Goal: Communication & Community: Answer question/provide support

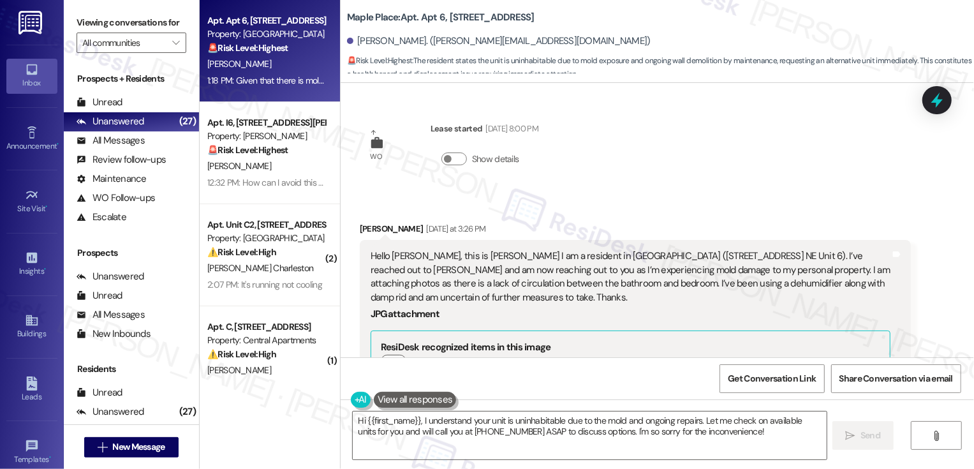
scroll to position [2598, 0]
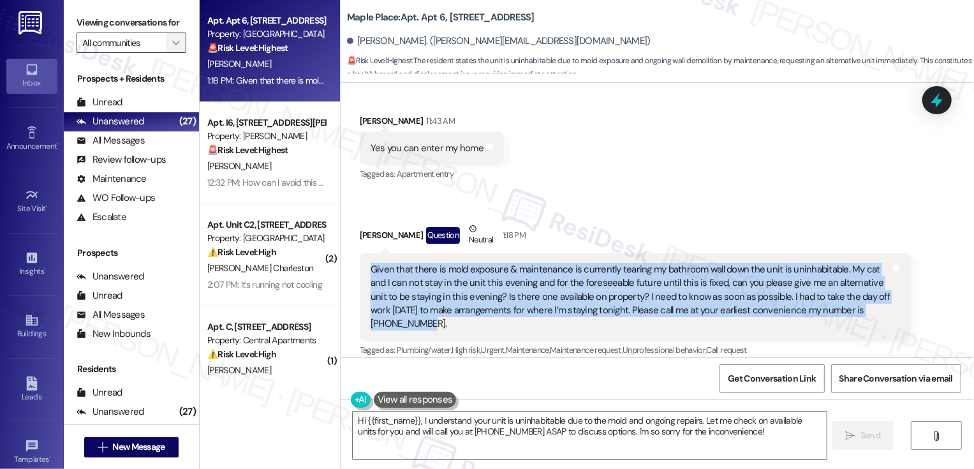
click at [172, 48] on icon "" at bounding box center [175, 43] width 7 height 10
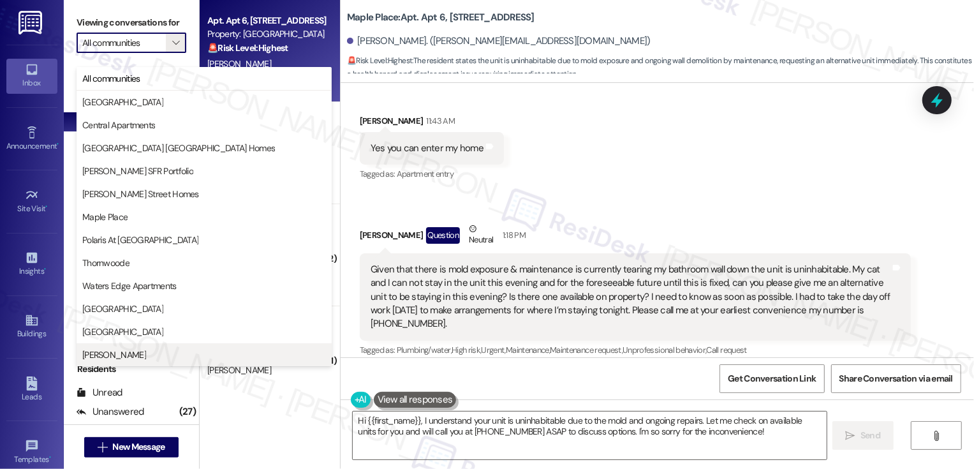
click at [116, 350] on span "[PERSON_NAME]" at bounding box center [204, 354] width 244 height 13
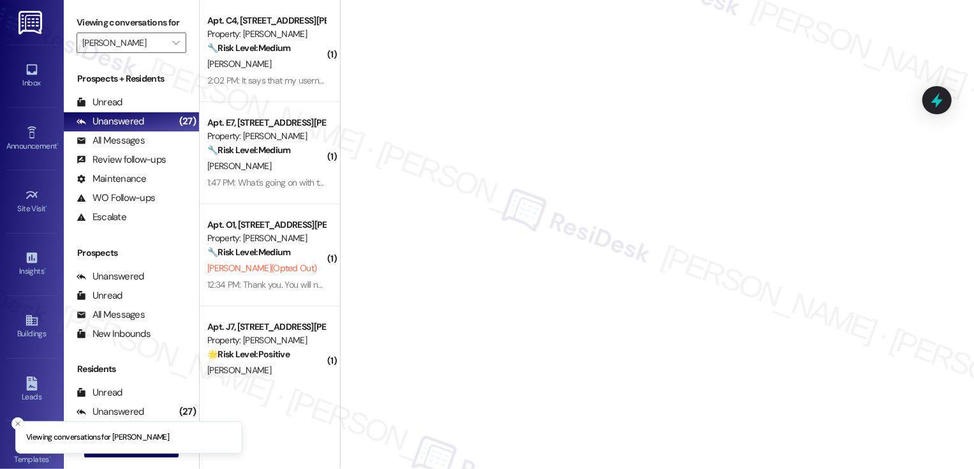
type input "[PERSON_NAME]"
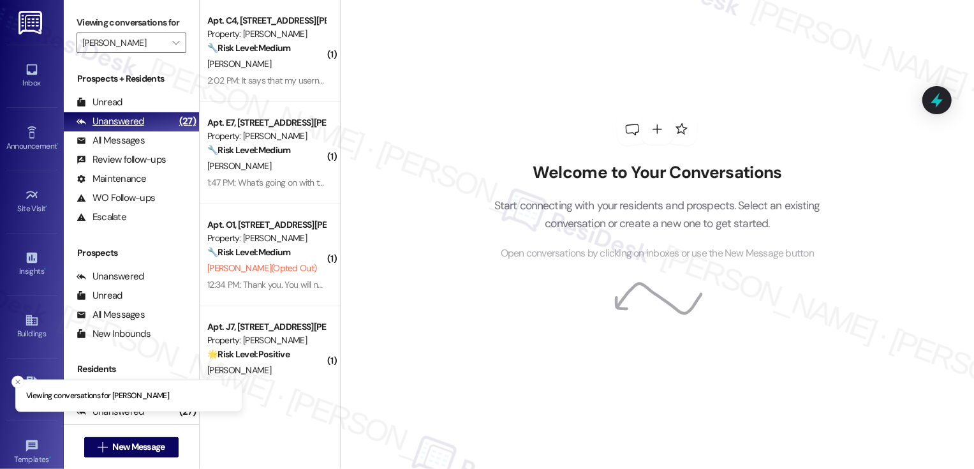
click at [154, 131] on div "Unanswered (27)" at bounding box center [131, 121] width 135 height 19
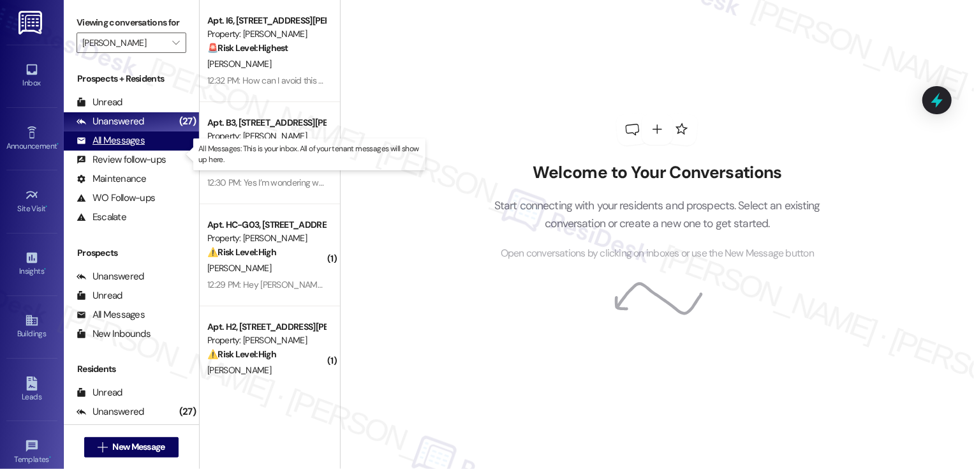
click at [154, 151] on div "All Messages (undefined)" at bounding box center [131, 140] width 135 height 19
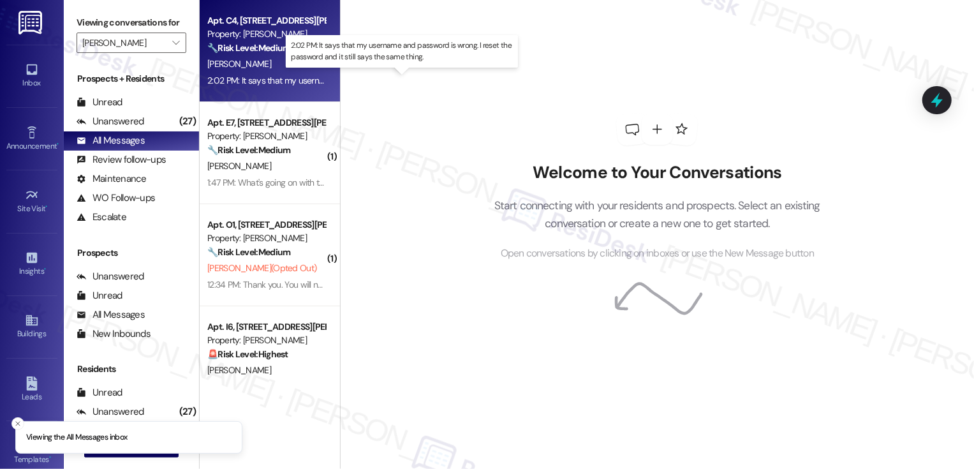
click at [238, 80] on div "2:02 PM: It says that my username and password is wrong. I reset the password a…" at bounding box center [412, 80] width 411 height 11
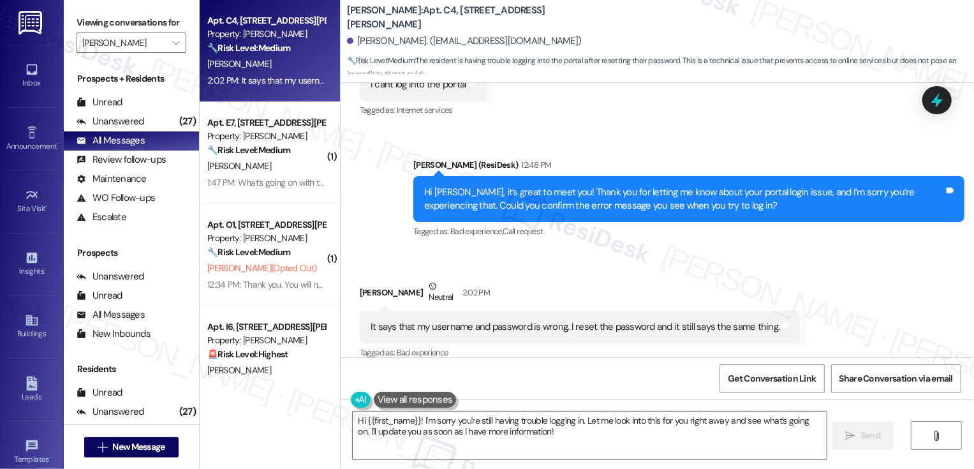
scroll to position [297, 0]
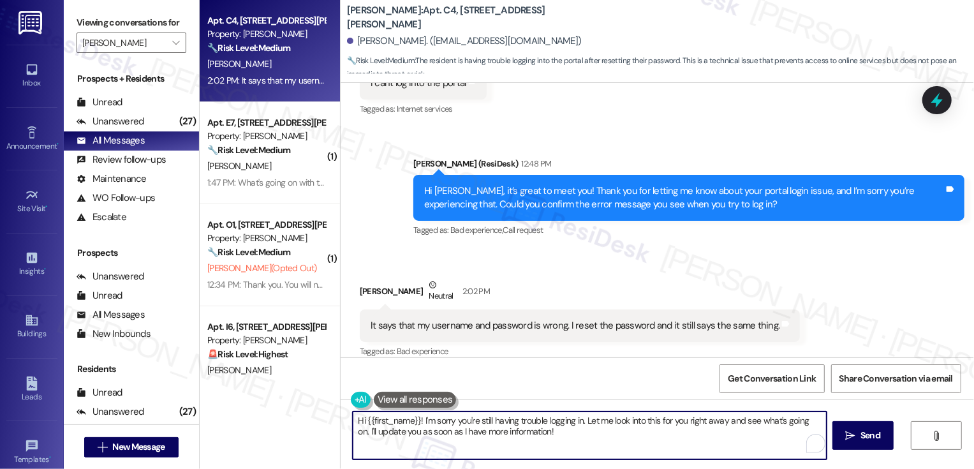
drag, startPoint x: 451, startPoint y: 435, endPoint x: 461, endPoint y: 436, distance: 9.6
click at [461, 436] on textarea "Hi {{first_name}}! I'm sorry you're still having trouble logging in. Let me loo…" at bounding box center [590, 436] width 474 height 48
click at [344, 422] on button "See rewrite suggestions" at bounding box center [341, 418] width 10 height 12
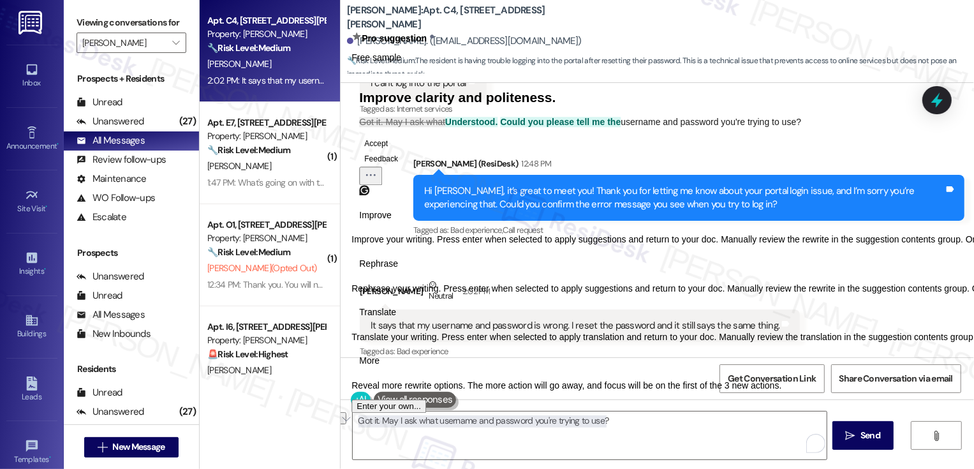
click at [398, 271] on span "Rephrase" at bounding box center [378, 263] width 39 height 13
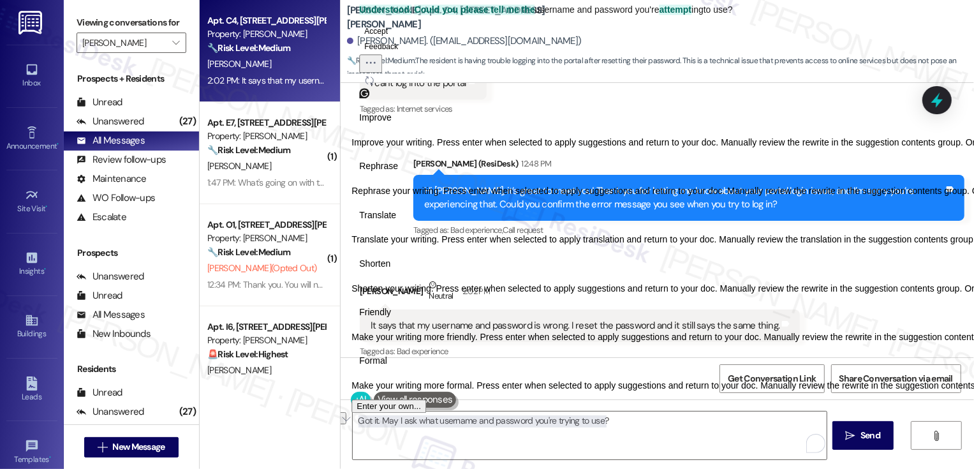
click at [391, 319] on span "Friendly" at bounding box center [375, 312] width 32 height 13
click at [375, 86] on icon "Regenerate" at bounding box center [369, 80] width 10 height 10
click at [393, 39] on button "Accept" at bounding box center [376, 31] width 34 height 15
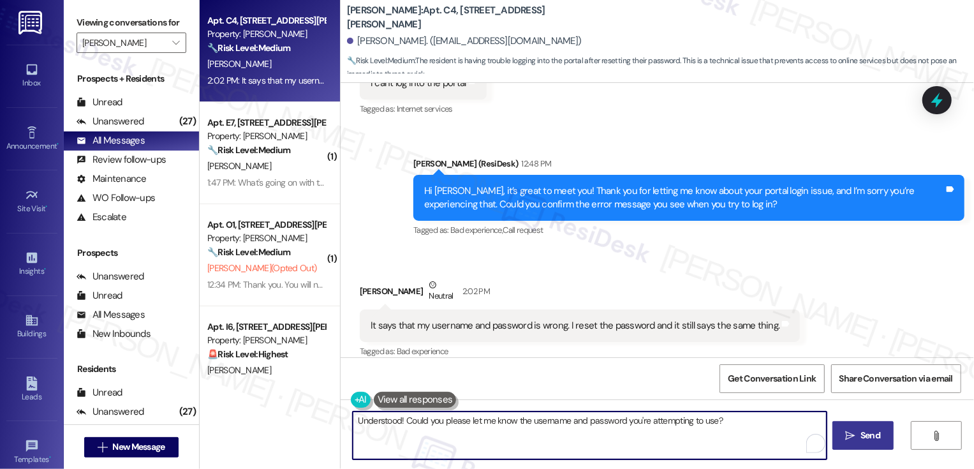
type textarea "Understood! Could you please let me know the username and password you're attem…"
click at [836, 435] on button " Send" at bounding box center [864, 435] width 62 height 29
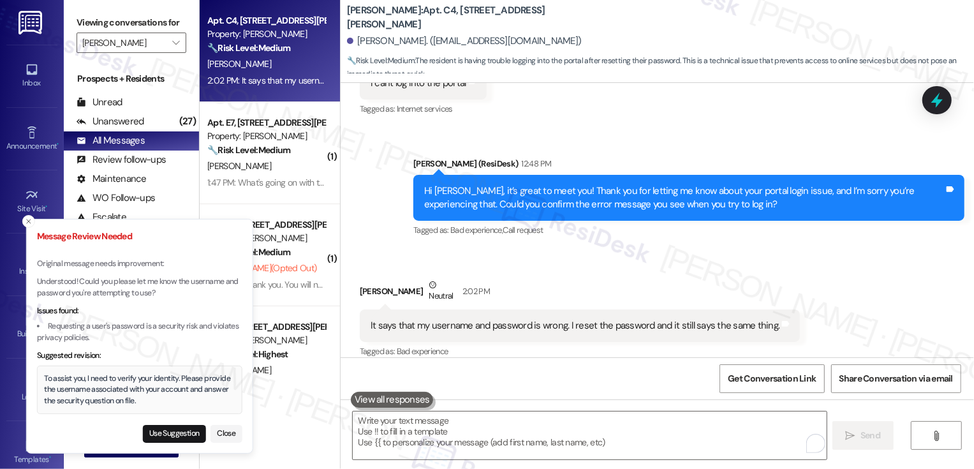
drag, startPoint x: 26, startPoint y: 281, endPoint x: 128, endPoint y: 285, distance: 101.5
click at [128, 285] on p "Understood! Could you please let me know the username and password you're attem…" at bounding box center [139, 287] width 205 height 22
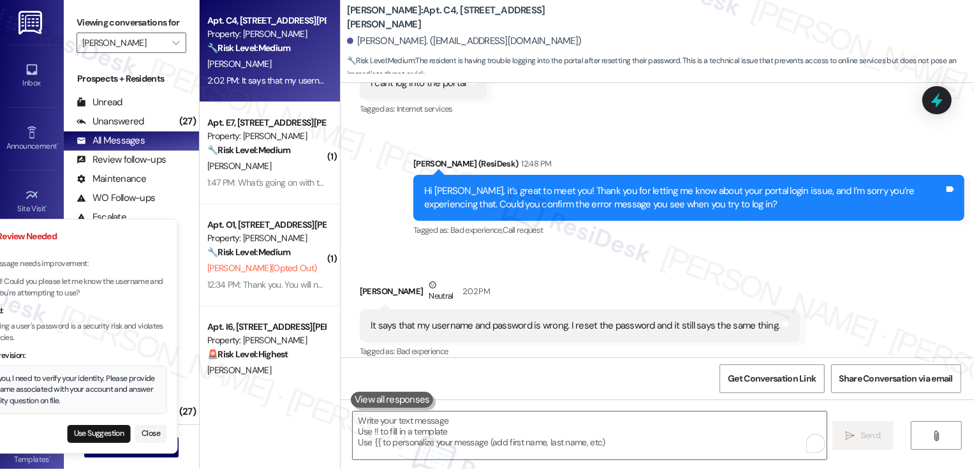
drag, startPoint x: 151, startPoint y: 293, endPoint x: 113, endPoint y: 296, distance: 38.4
click at [113, 296] on p "Understood! Could you please let me know the username and password you're attem…" at bounding box center [64, 287] width 205 height 22
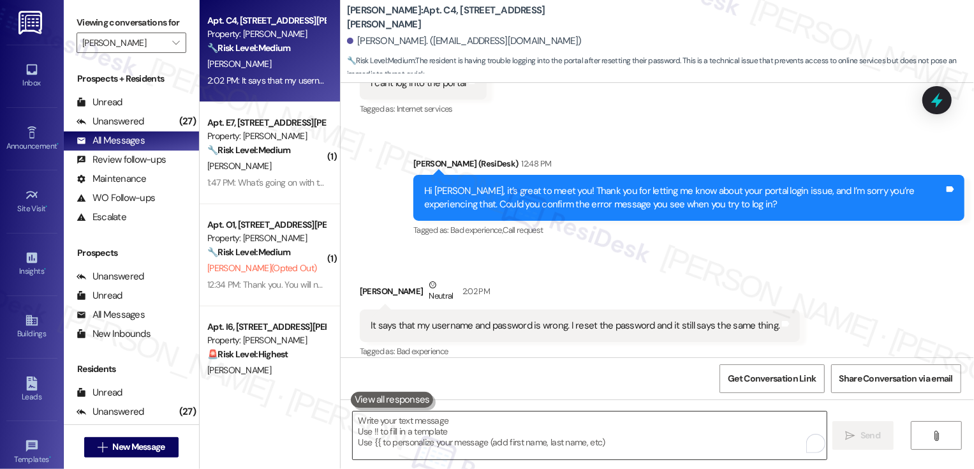
click at [425, 440] on textarea "To enrich screen reader interactions, please activate Accessibility in Grammarl…" at bounding box center [590, 436] width 474 height 48
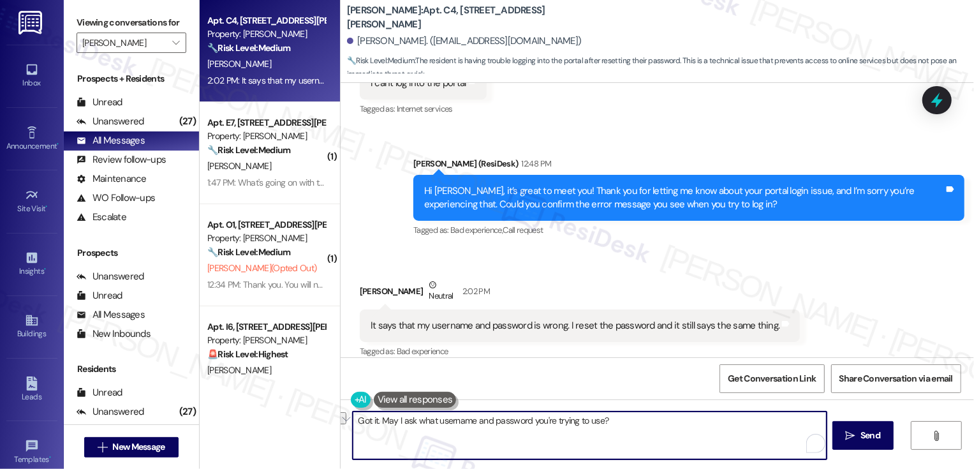
click at [446, 438] on textarea "Got it. May I ask what username and password you're trying to use?" at bounding box center [590, 436] width 474 height 48
click at [838, 443] on button " Send" at bounding box center [864, 435] width 62 height 29
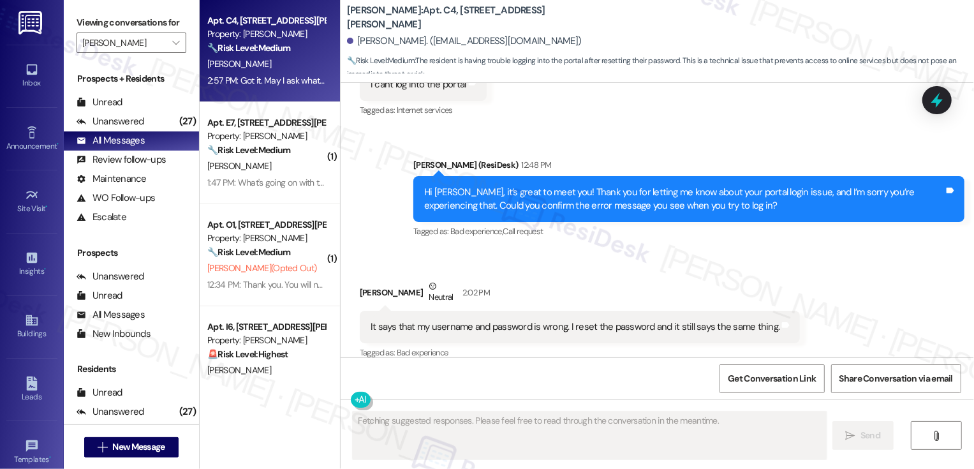
scroll to position [385, 0]
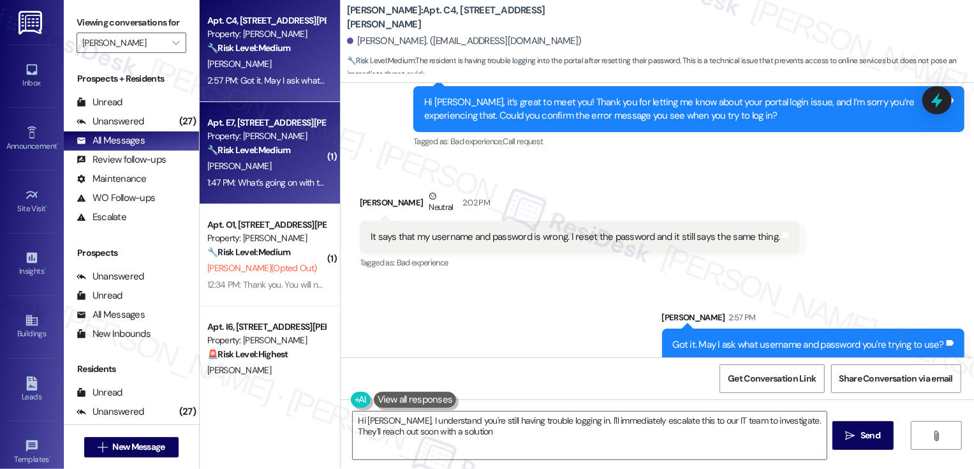
type textarea "Hi [PERSON_NAME], I understand you're still having trouble logging in. I'll imm…"
click at [217, 158] on div "Apt. E7, [STREET_ADDRESS][PERSON_NAME] Property: [PERSON_NAME] 🔧 Risk Level: Me…" at bounding box center [266, 136] width 121 height 43
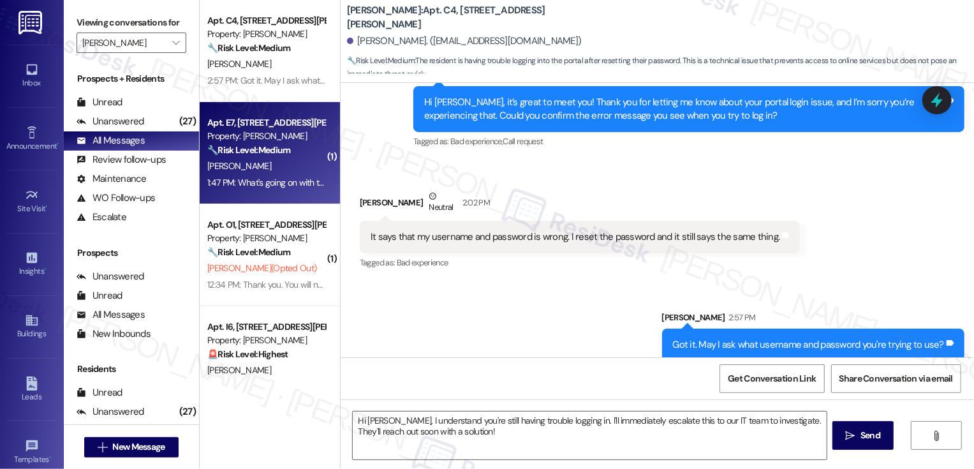
type textarea "Fetching suggested responses. Please feel free to read through the conversation…"
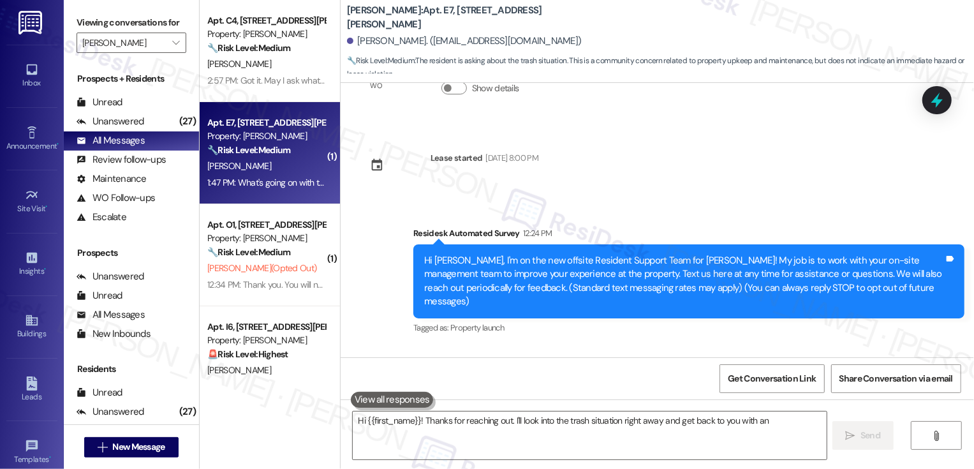
scroll to position [274, 0]
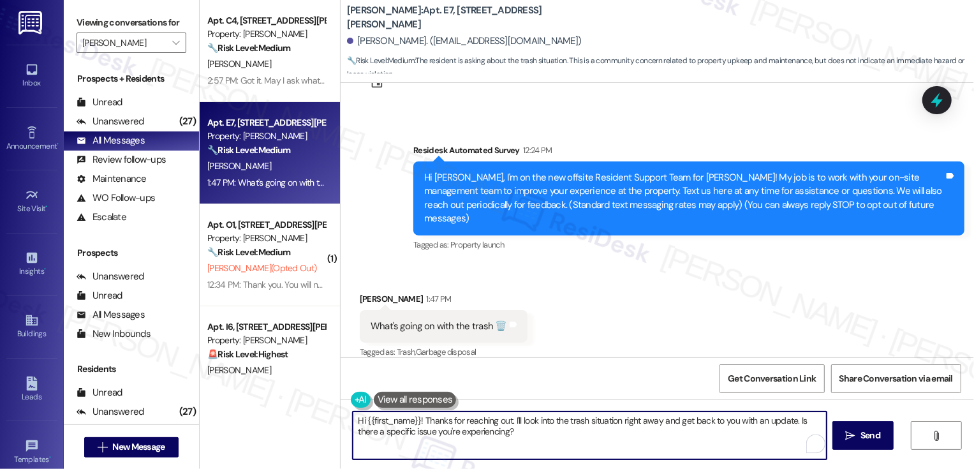
drag, startPoint x: 413, startPoint y: 421, endPoint x: 786, endPoint y: 424, distance: 373.3
click at [786, 424] on textarea "Hi {{first_name}}! Thanks for reaching out. I'll look into the trash situation …" at bounding box center [590, 436] width 474 height 48
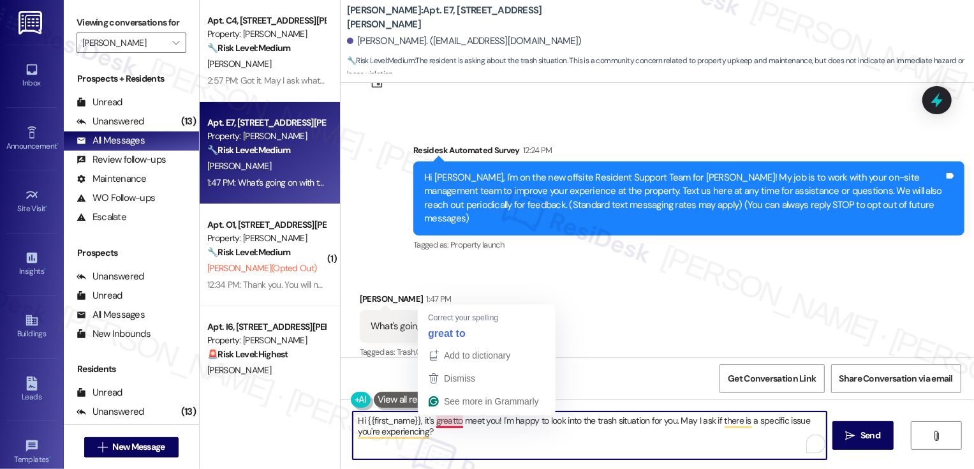
click at [449, 419] on textarea "Hi {{first_name}}, it's greatto meet you! I'm happy to look into the trash situ…" at bounding box center [590, 436] width 474 height 48
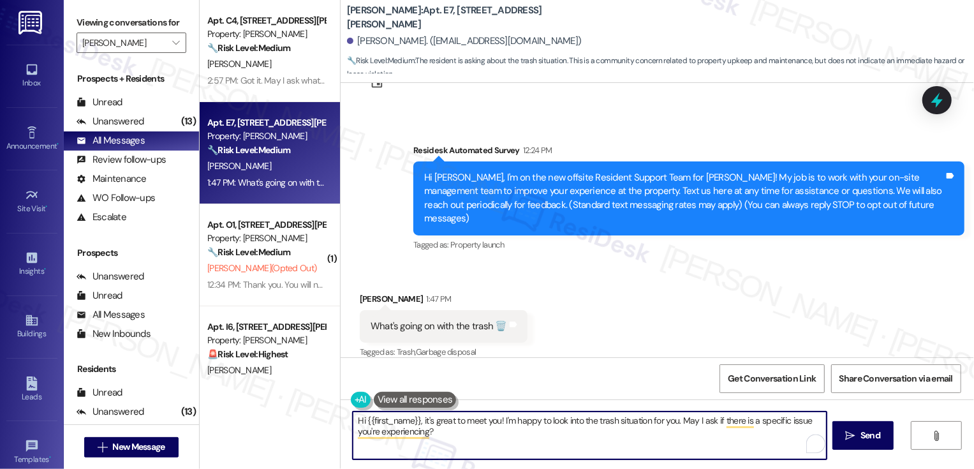
click at [451, 426] on textarea "Hi {{first_name}}, it's great to meet you! I'm happy to look into the trash sit…" at bounding box center [590, 436] width 474 height 48
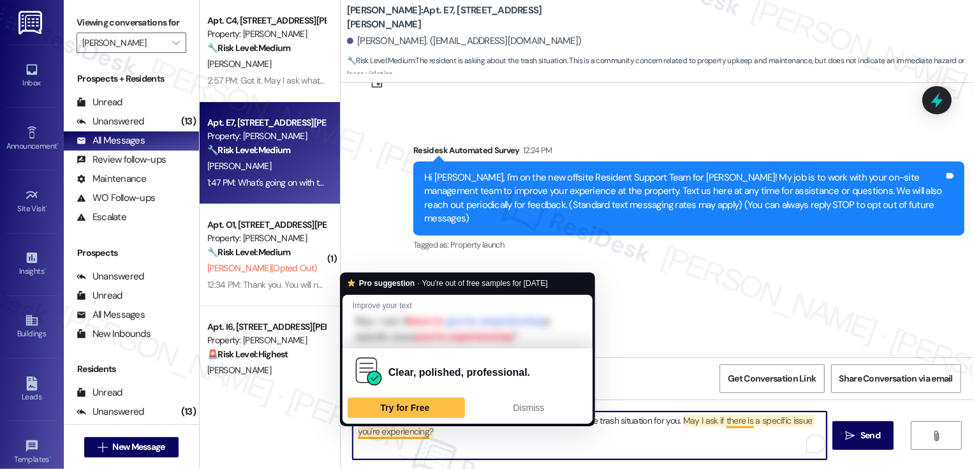
click at [468, 437] on textarea "Hi {{first_name}}, it's great to meet you! I'm happy to look into the trash sit…" at bounding box center [590, 436] width 474 height 48
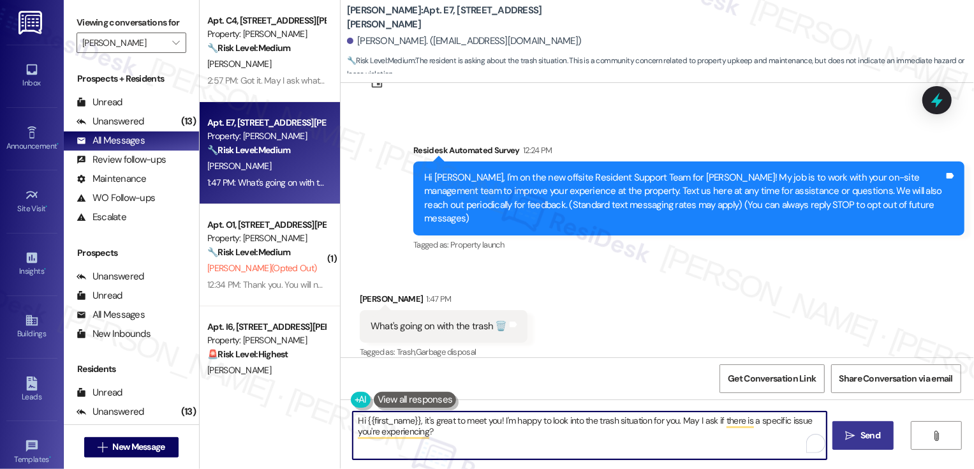
click at [855, 435] on icon "" at bounding box center [851, 436] width 10 height 10
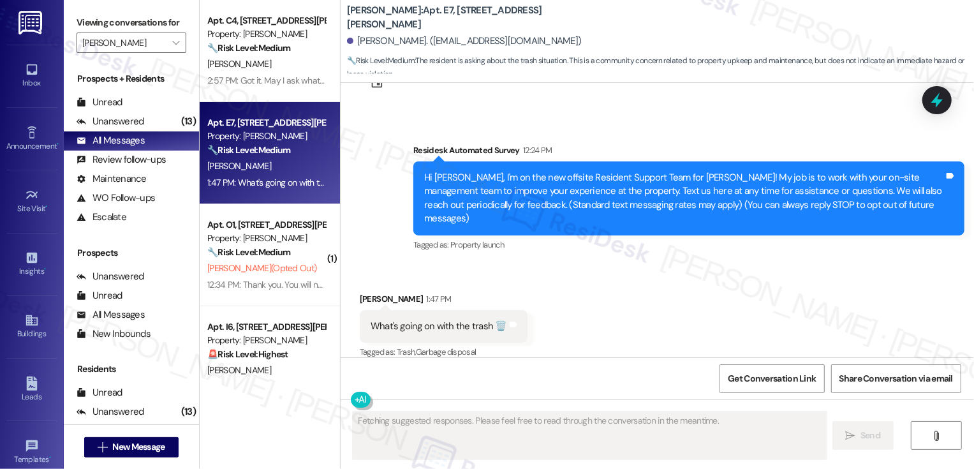
scroll to position [377, 0]
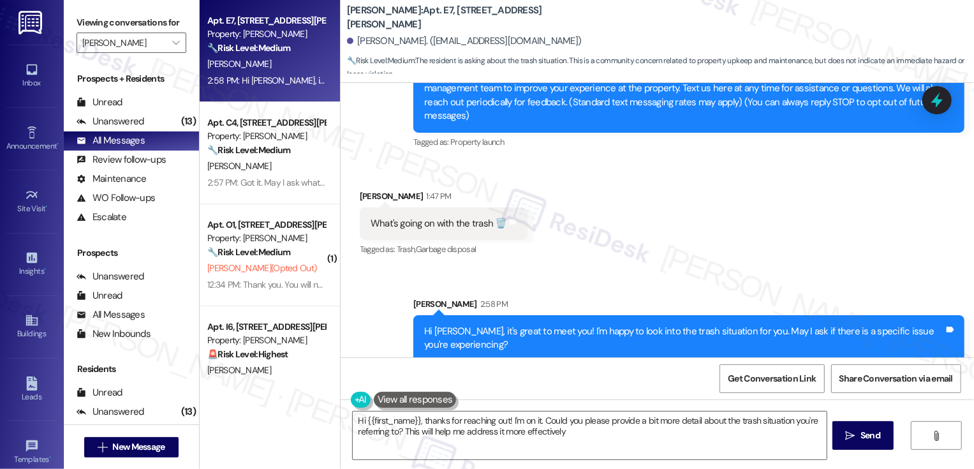
type textarea "Hi {{first_name}}, thanks for reaching out! I'm on it. Could you please provide…"
drag, startPoint x: 411, startPoint y: 19, endPoint x: 502, endPoint y: 21, distance: 90.7
click at [502, 21] on div "[PERSON_NAME]: Apt. E7, [STREET_ADDRESS][PERSON_NAME]" at bounding box center [474, 18] width 255 height 16
copy b "[STREET_ADDRESS][PERSON_NAME]"
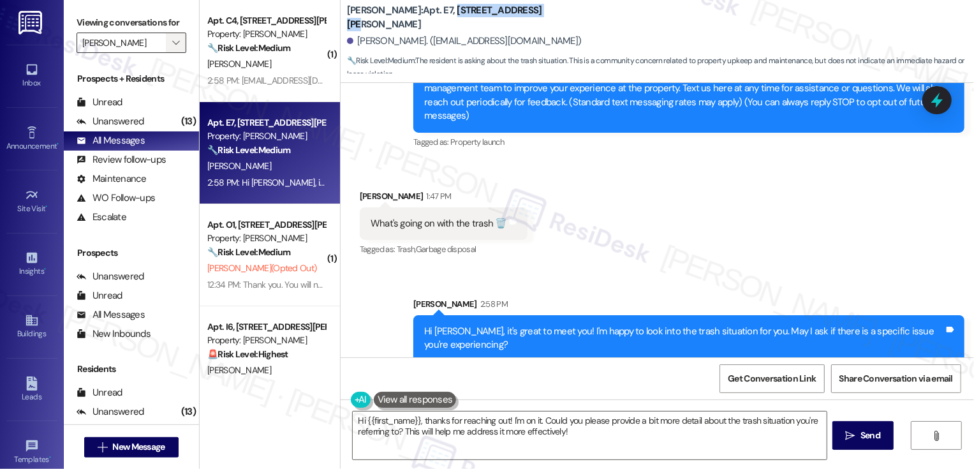
click at [172, 48] on icon "" at bounding box center [175, 43] width 7 height 10
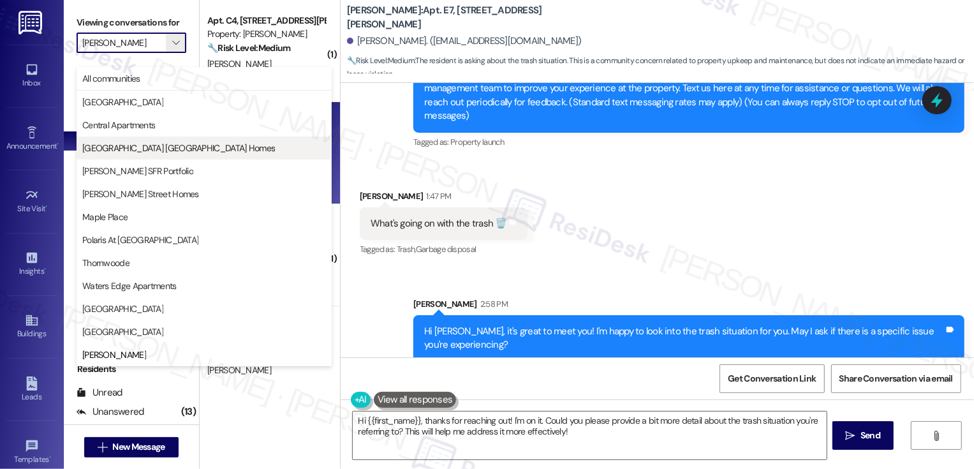
click at [128, 142] on span "[GEOGRAPHIC_DATA] [GEOGRAPHIC_DATA] Homes" at bounding box center [178, 148] width 193 height 13
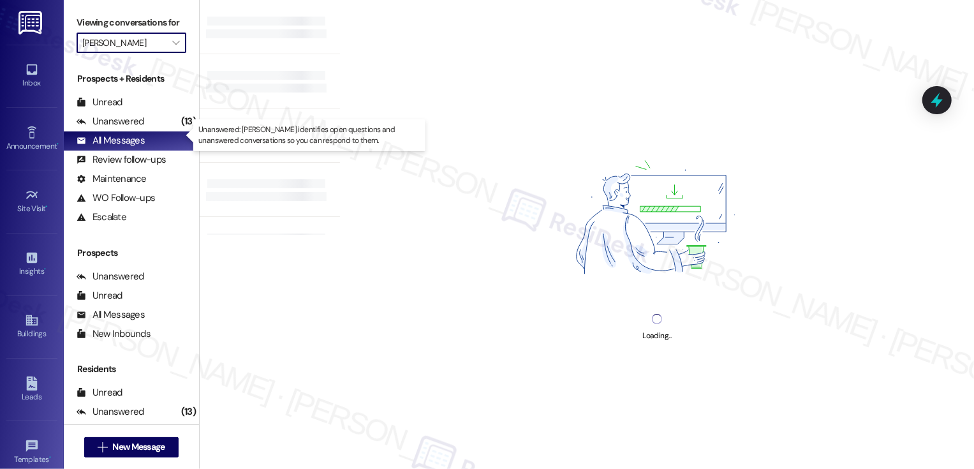
type input "[GEOGRAPHIC_DATA] [GEOGRAPHIC_DATA] Homes"
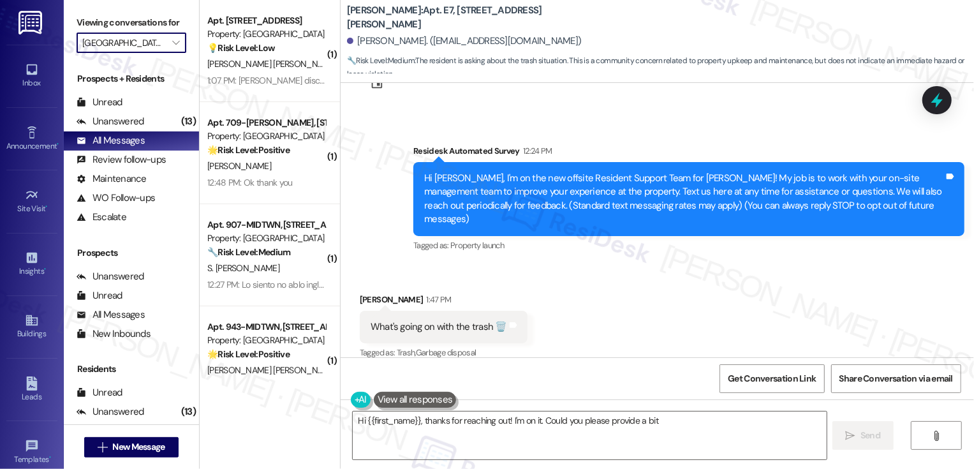
scroll to position [274, 0]
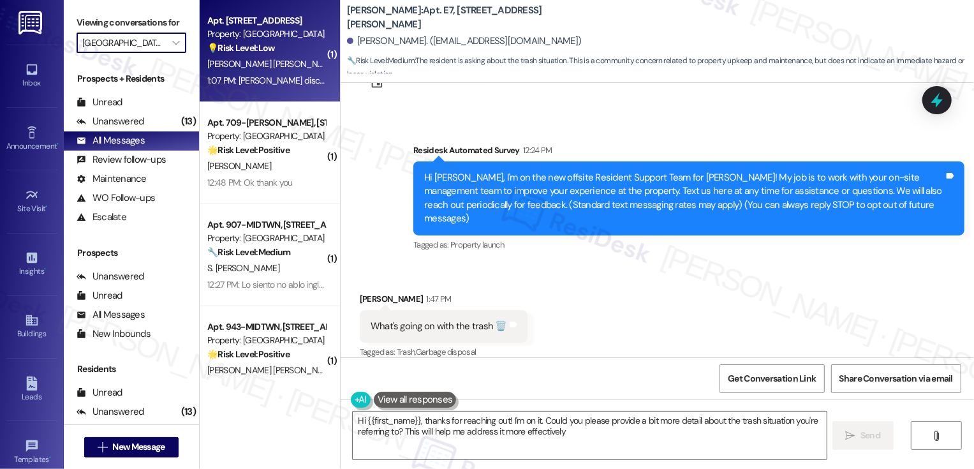
type textarea "Hi {{first_name}}, thanks for reaching out! I'm on it. Could you please provide…"
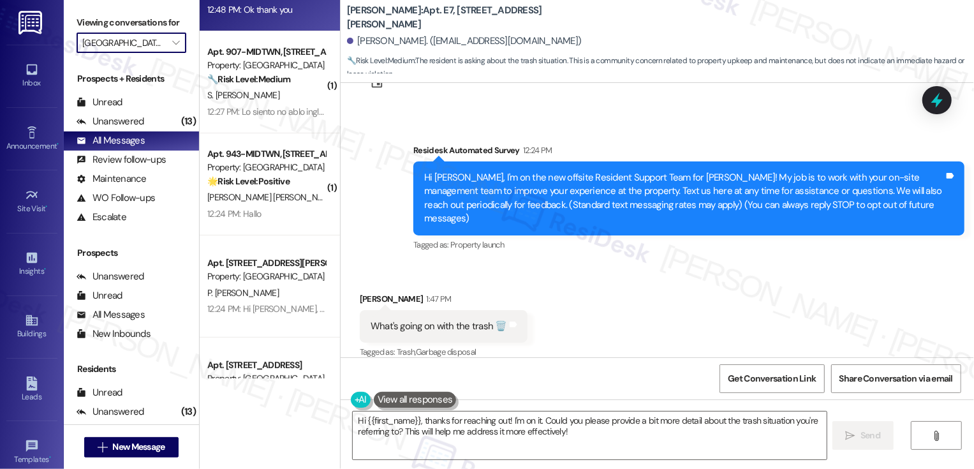
scroll to position [309, 0]
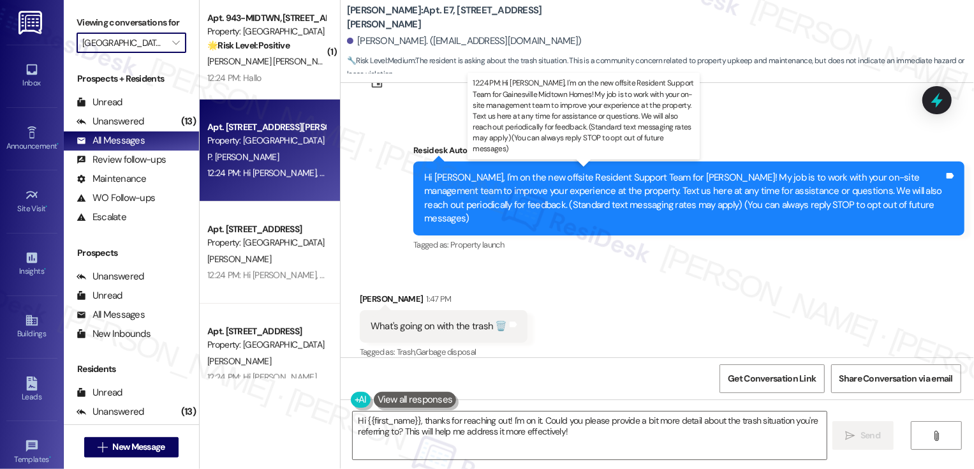
click at [274, 167] on div "12:24 PM: Hi [PERSON_NAME], I'm on the new offsite Resident Support Team for Ga…" at bounding box center [967, 172] width 1521 height 11
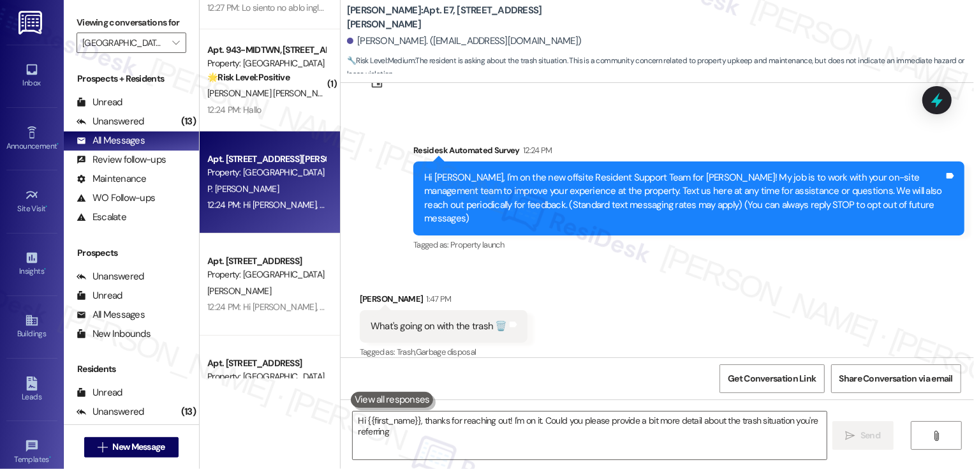
type textarea "Hi {{first_name}}, thanks for reaching out! I'm on it. Could you please provide…"
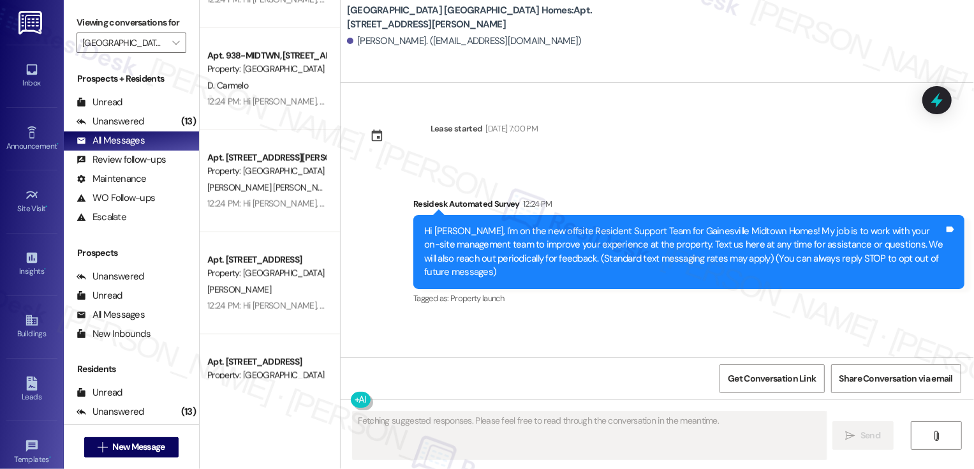
scroll to position [1505, 0]
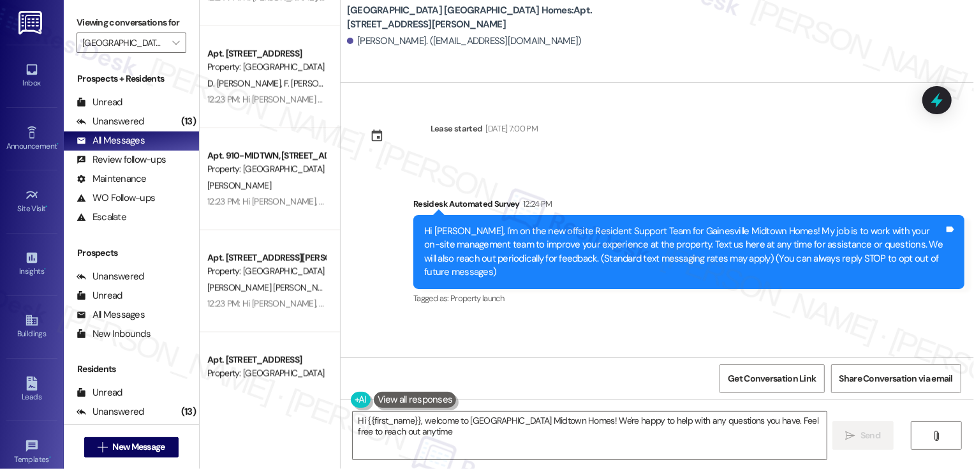
type textarea "Hi {{first_name}}, welcome to [GEOGRAPHIC_DATA] Midtown Homes! We're happy to h…"
drag, startPoint x: 530, startPoint y: 10, endPoint x: 538, endPoint y: 24, distance: 16.0
click at [538, 26] on b "[GEOGRAPHIC_DATA] [GEOGRAPHIC_DATA] Homes: Apt. [STREET_ADDRESS]" at bounding box center [474, 17] width 255 height 27
copy b "[STREET_ADDRESS]"
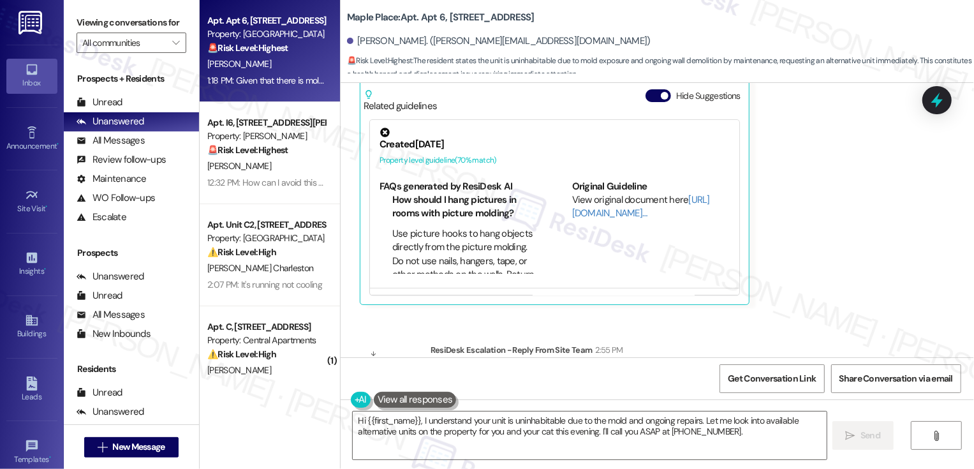
scroll to position [2908, 0]
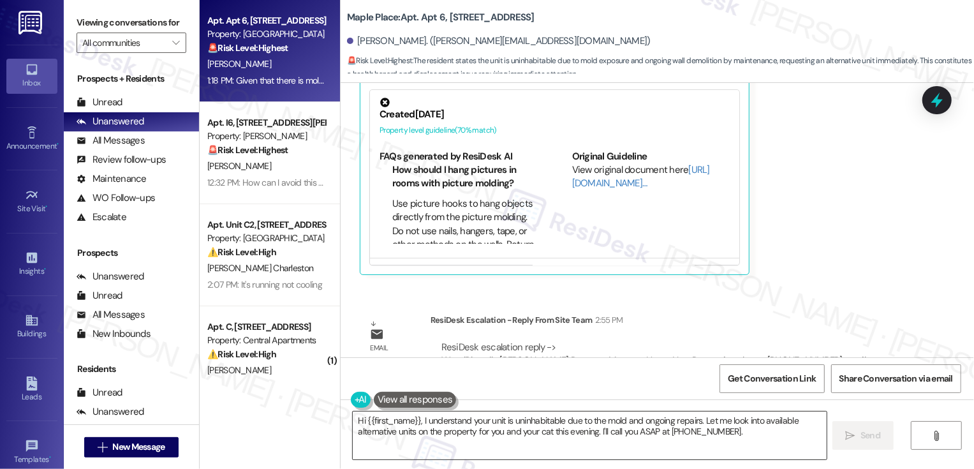
click at [470, 433] on textarea "Hi {{first_name}}, I understand your unit is uninhabitable due to the mold and …" at bounding box center [590, 436] width 474 height 48
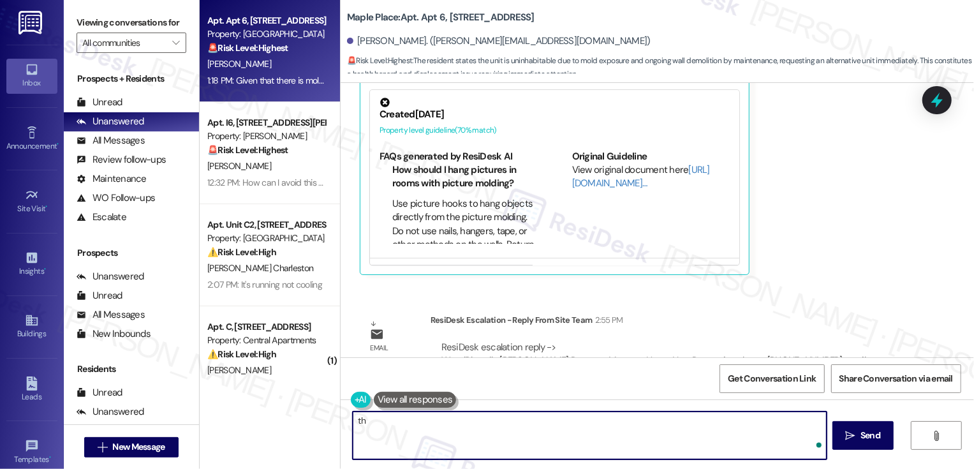
type textarea "t"
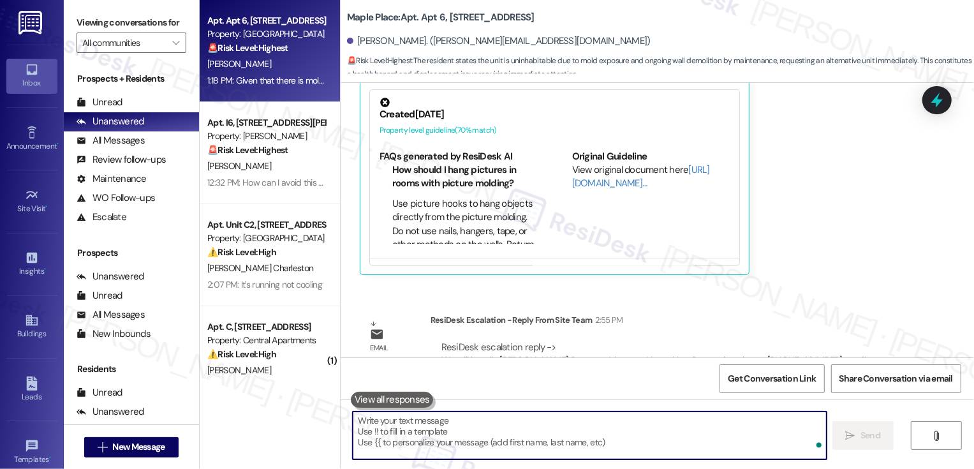
type textarea "I"
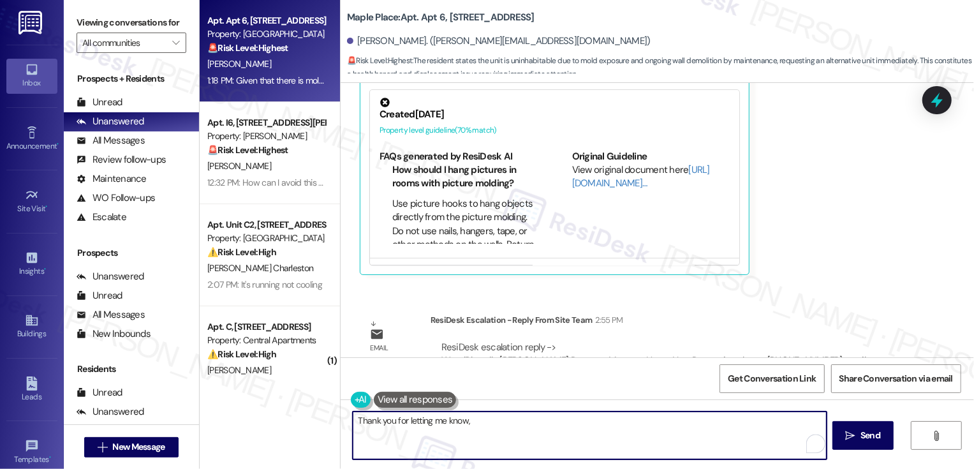
click at [359, 45] on div "[PERSON_NAME]. ([PERSON_NAME][EMAIL_ADDRESS][DOMAIN_NAME])" at bounding box center [499, 40] width 304 height 13
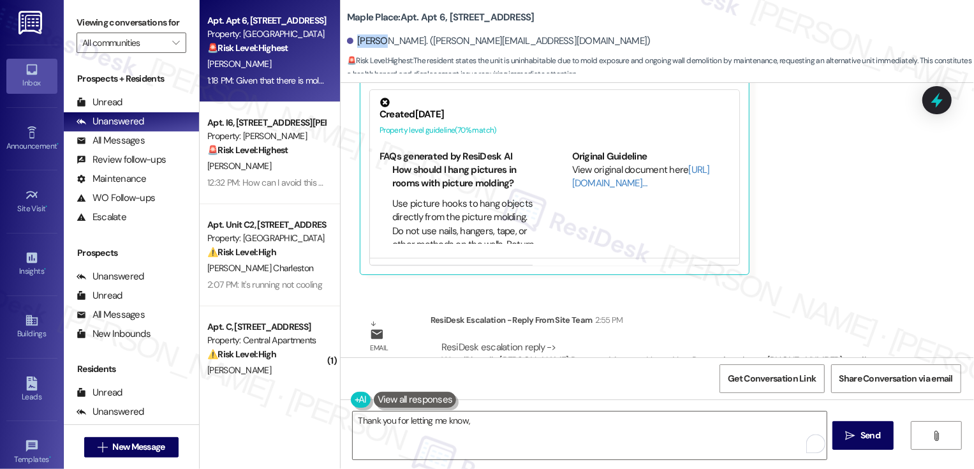
copy div "Kalley"
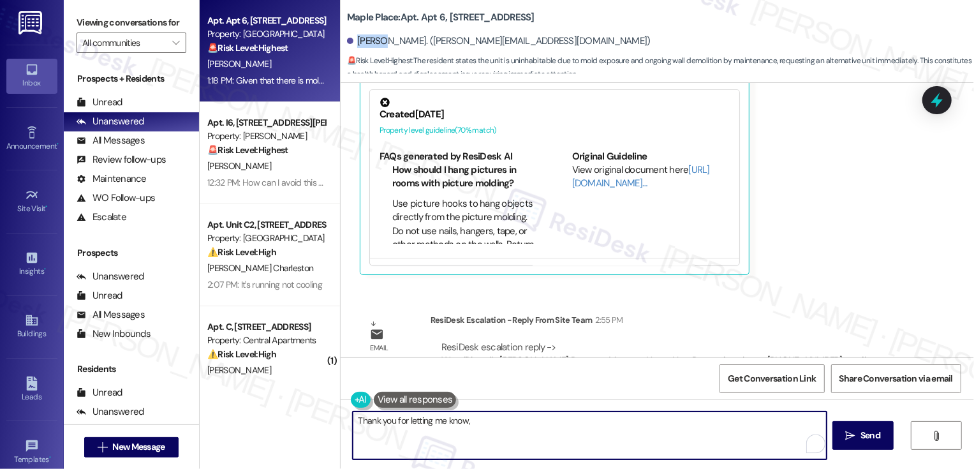
click at [488, 415] on textarea "Thank you for letting me know," at bounding box center [590, 436] width 474 height 48
paste textarea "Kalley"
click at [614, 422] on textarea "Thank you for letting me know, Kalley. We appreciate the update. I've already e…" at bounding box center [590, 436] width 474 height 48
click at [714, 419] on textarea "Thank you for letting me know, Kalley. We appreciate the update. I've escalated…" at bounding box center [590, 436] width 474 height 48
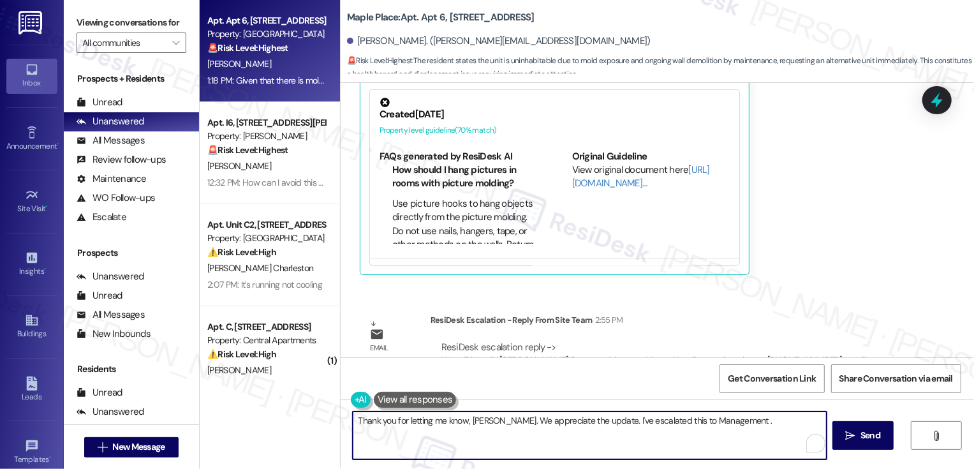
paste textarea "already"
type textarea "Thank you for letting me know, Kalley. We appreciate the update. I've escalated…"
click at [852, 437] on icon "" at bounding box center [851, 436] width 10 height 10
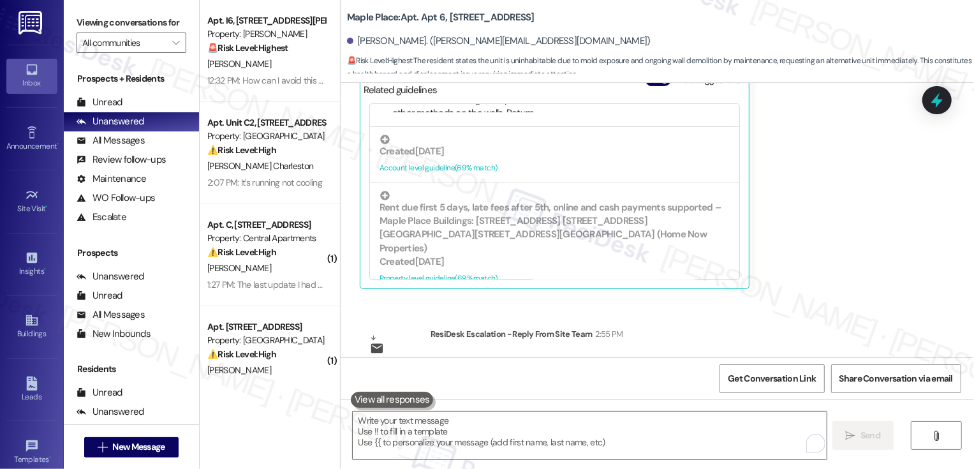
scroll to position [2997, 0]
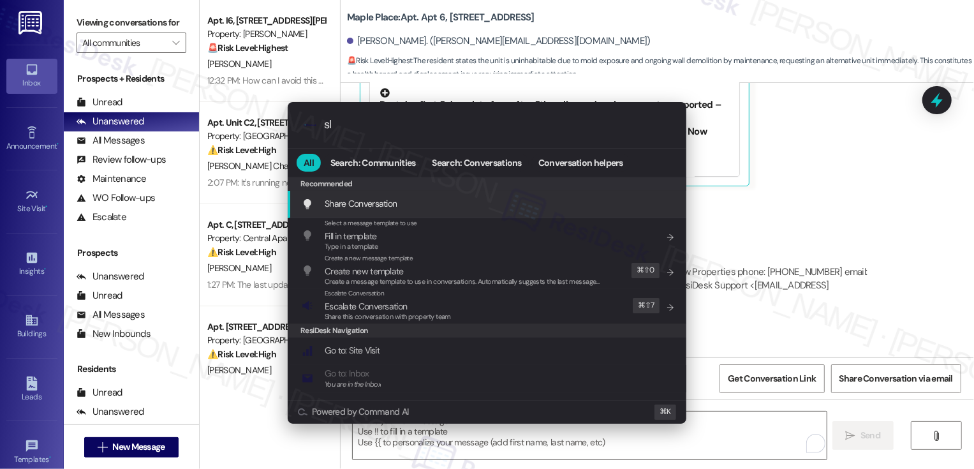
type input "sla"
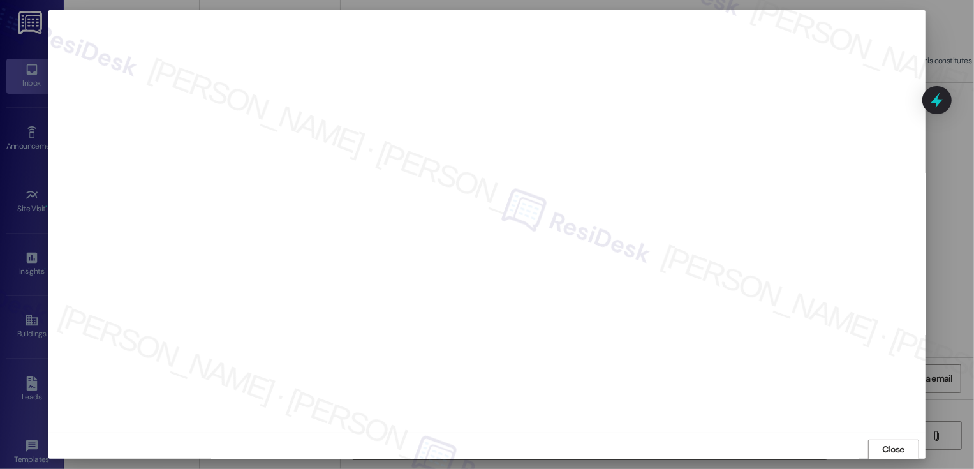
scroll to position [1, 0]
